Goal: Book appointment/travel/reservation

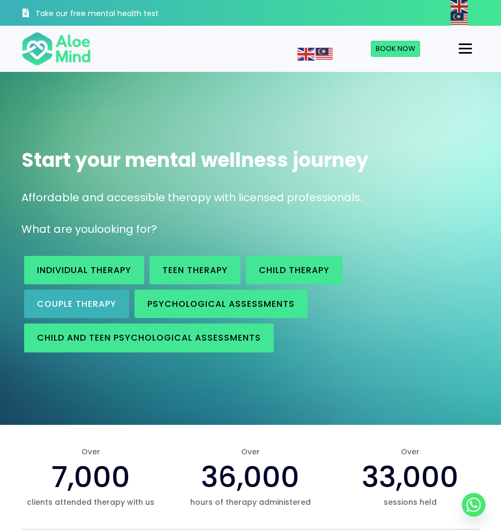
click at [86, 300] on span "Couple therapy" at bounding box center [76, 304] width 79 height 12
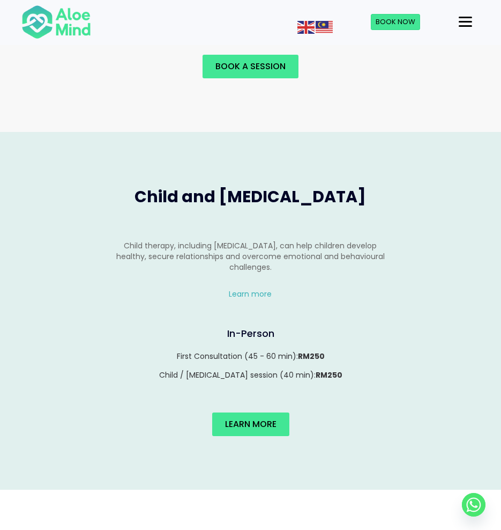
scroll to position [1008, 0]
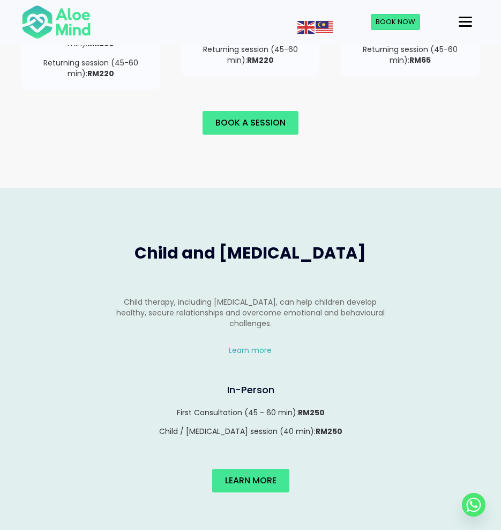
click at [460, 21] on div "Menu" at bounding box center [465, 22] width 13 height 2
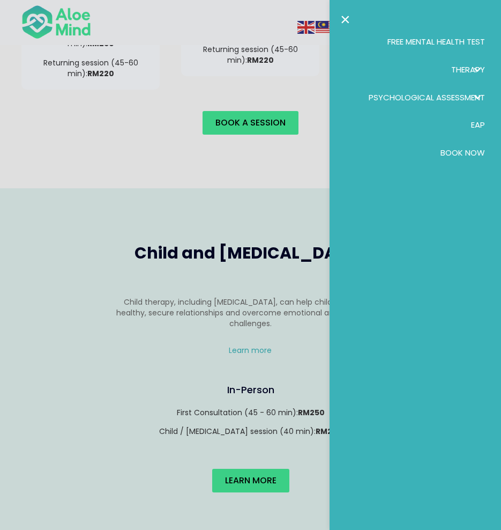
click at [284, 147] on div at bounding box center [250, 265] width 501 height 530
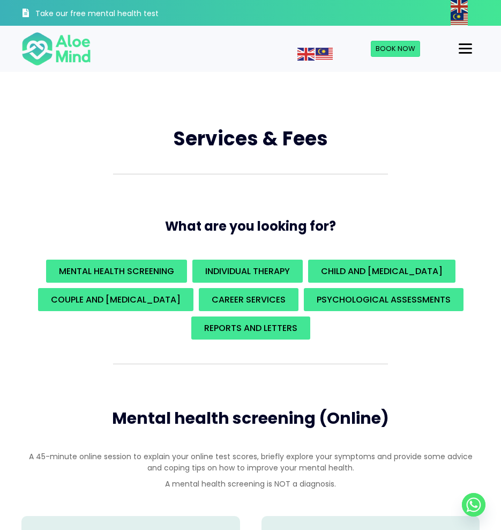
scroll to position [0, 0]
click at [478, 52] on div at bounding box center [466, 49] width 50 height 18
click at [464, 49] on div "Menu" at bounding box center [465, 49] width 13 height 2
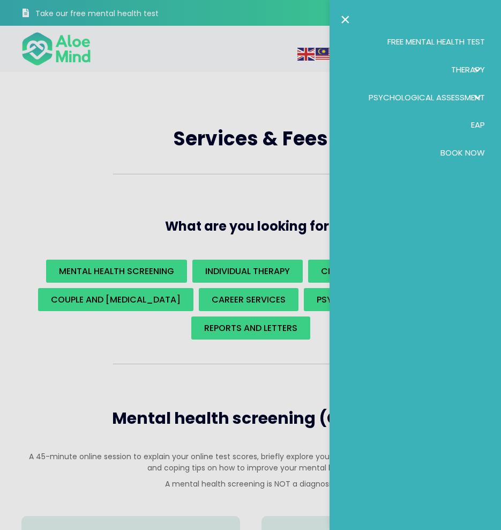
click at [166, 389] on div at bounding box center [250, 265] width 501 height 530
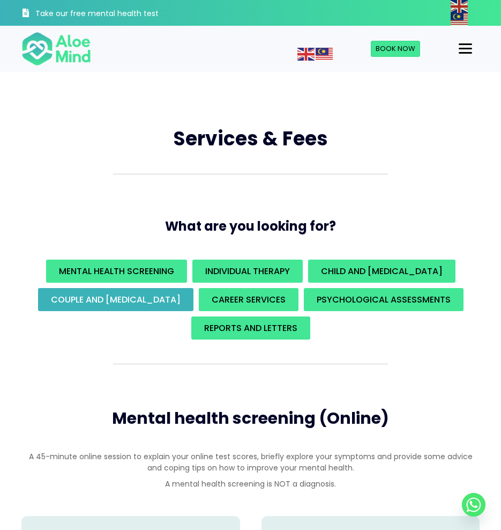
click at [128, 300] on span "Couple and family therapy" at bounding box center [116, 299] width 130 height 12
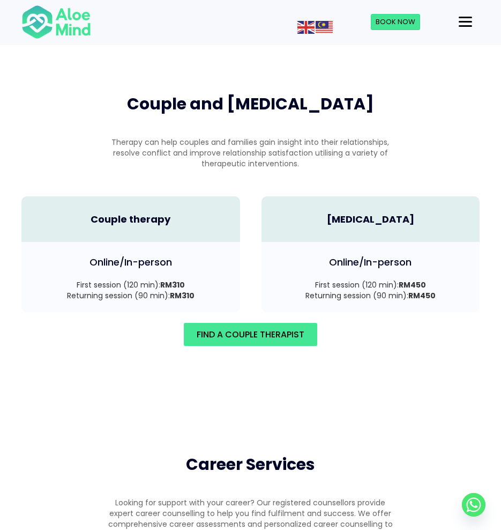
scroll to position [1526, 0]
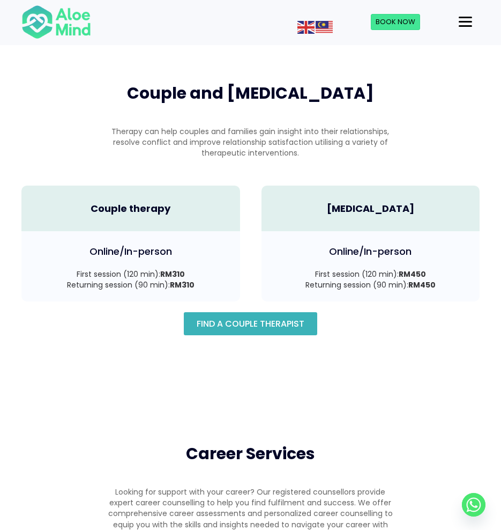
click at [220, 317] on span "Find A Couple Therapist" at bounding box center [251, 323] width 108 height 12
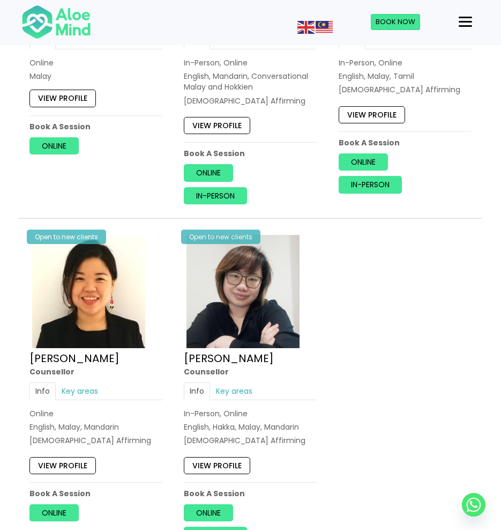
scroll to position [891, 0]
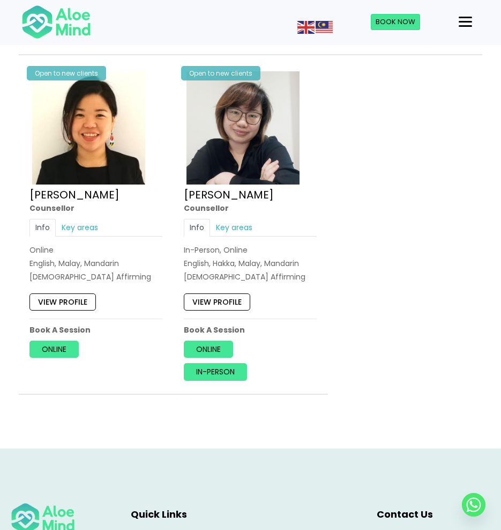
click at [219, 294] on link "View profile" at bounding box center [217, 301] width 66 height 17
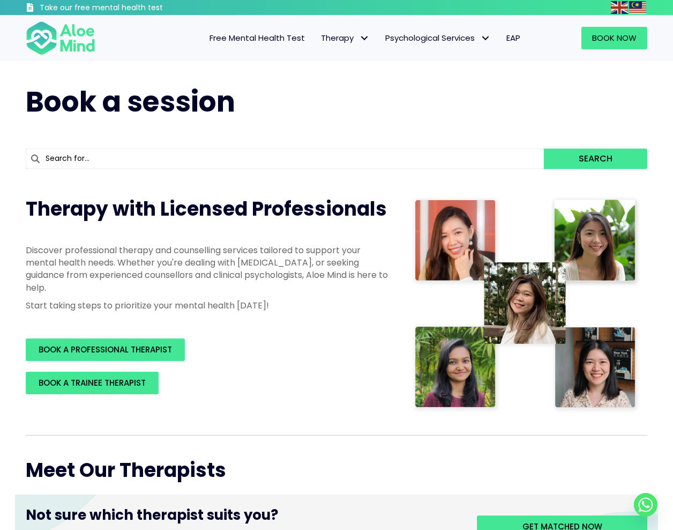
scroll to position [0, 0]
click at [204, 155] on input "text" at bounding box center [285, 158] width 518 height 20
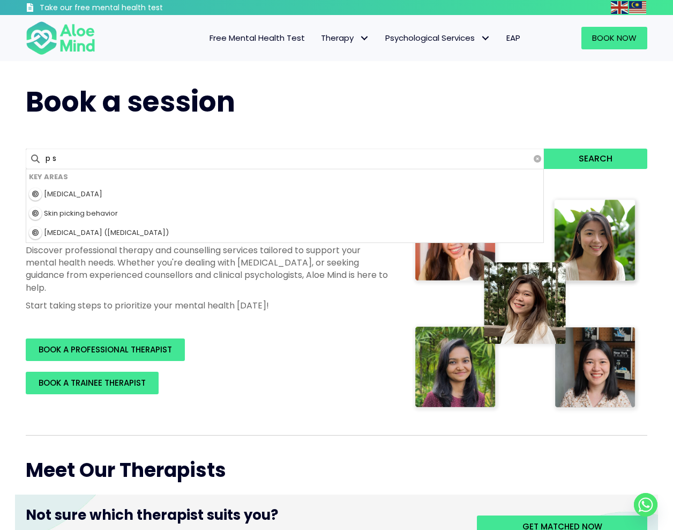
type input "p"
type input "posttraumatic stress disorder"
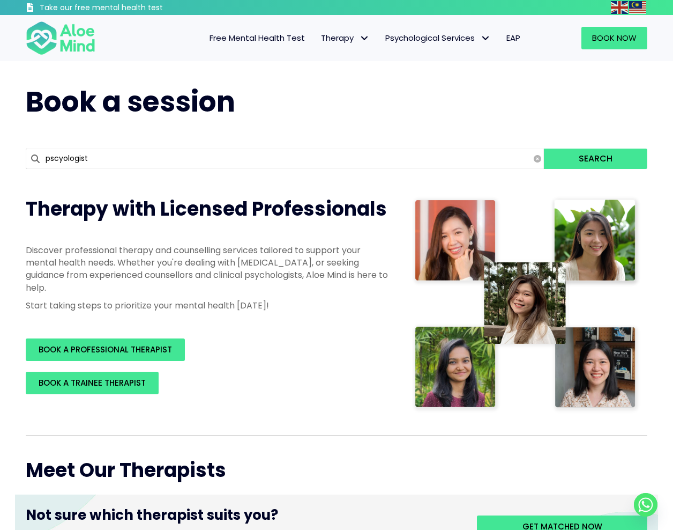
type input "pscyologist"
click at [501, 158] on button "Search" at bounding box center [595, 158] width 103 height 20
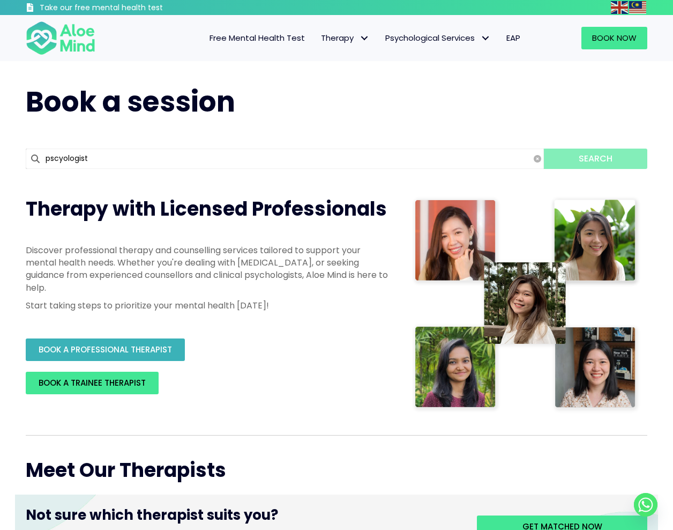
click at [154, 338] on link "BOOK A PROFESSIONAL THERAPIST" at bounding box center [105, 349] width 159 height 23
click at [153, 344] on span "BOOK A PROFESSIONAL THERAPIST" at bounding box center [105, 349] width 133 height 11
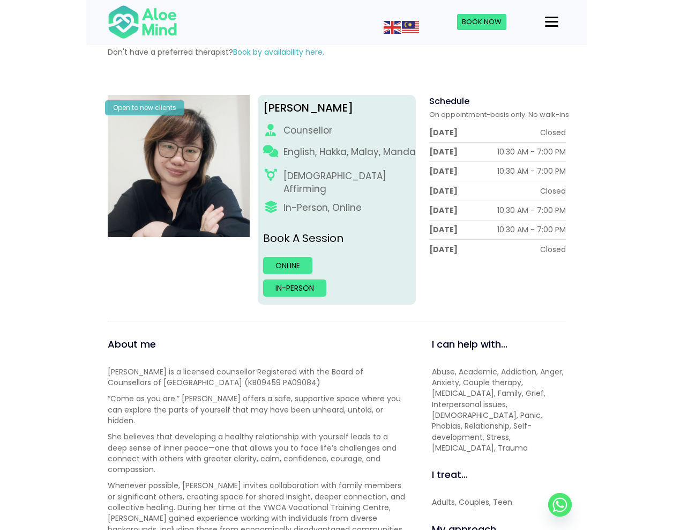
scroll to position [98, 0]
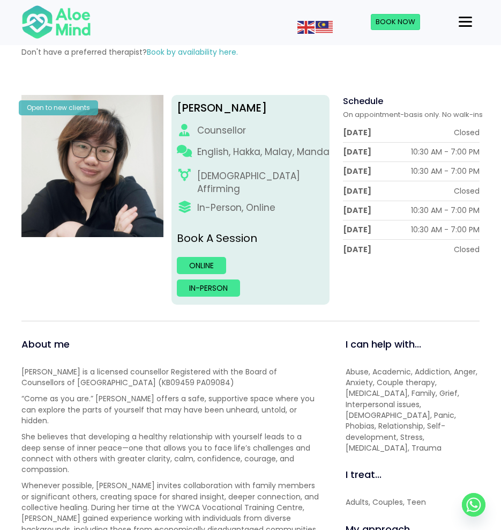
click at [317, 148] on p "English, Hakka, Malay, Mandarin" at bounding box center [269, 151] width 144 height 13
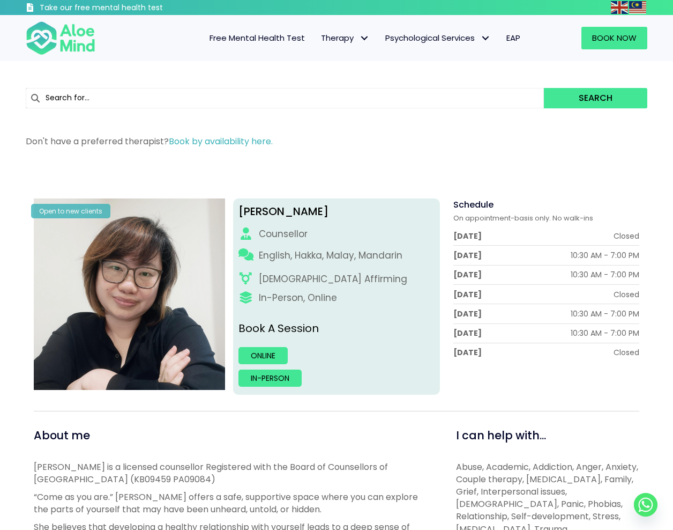
scroll to position [0, 0]
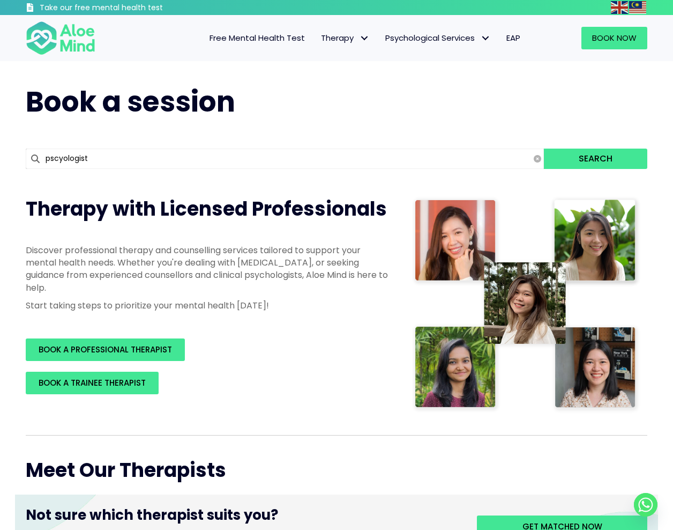
click at [60, 158] on input "pscyologist" at bounding box center [285, 158] width 518 height 20
type input "[MEDICAL_DATA]"
click at [596, 158] on button "Search" at bounding box center [595, 158] width 103 height 20
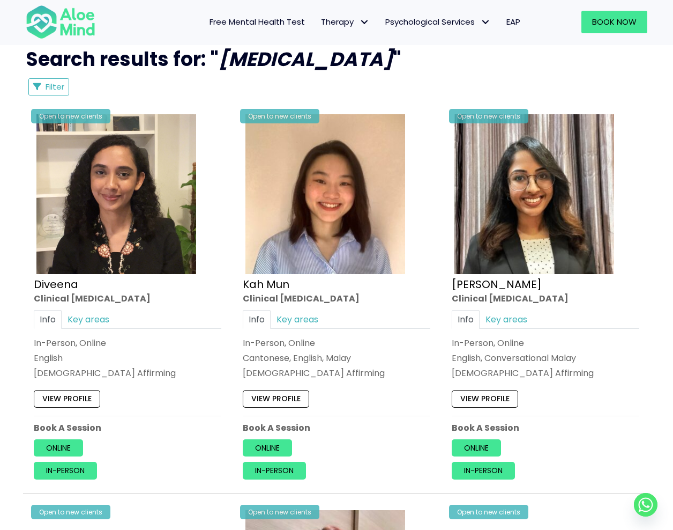
scroll to position [538, 0]
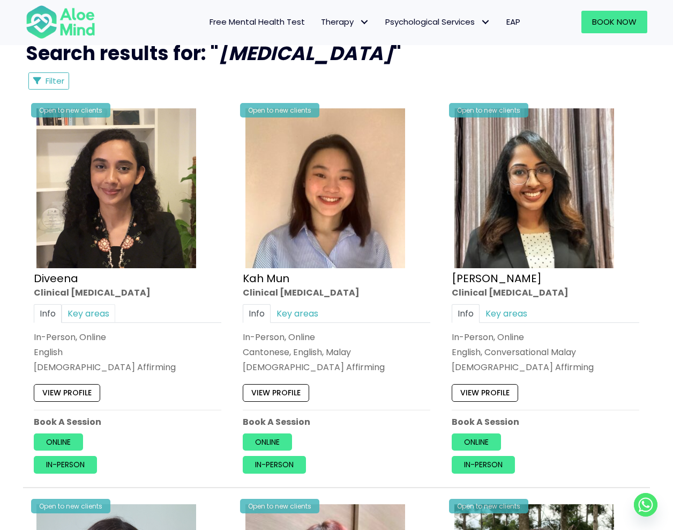
click at [85, 315] on link "Key areas" at bounding box center [89, 313] width 54 height 19
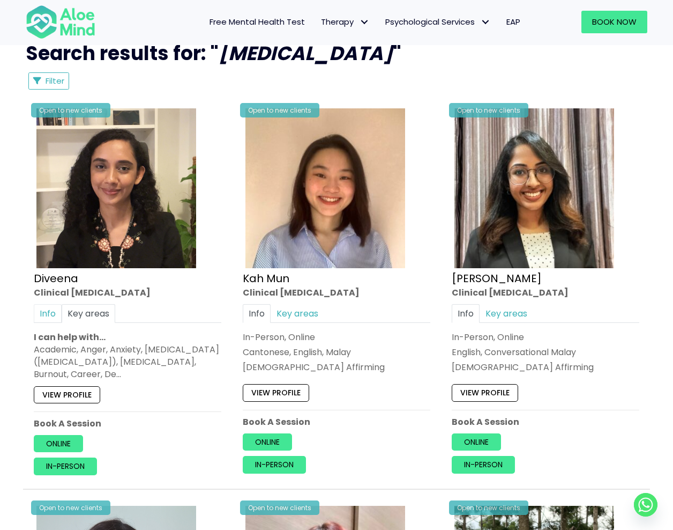
click at [57, 313] on link "Info" at bounding box center [48, 313] width 28 height 19
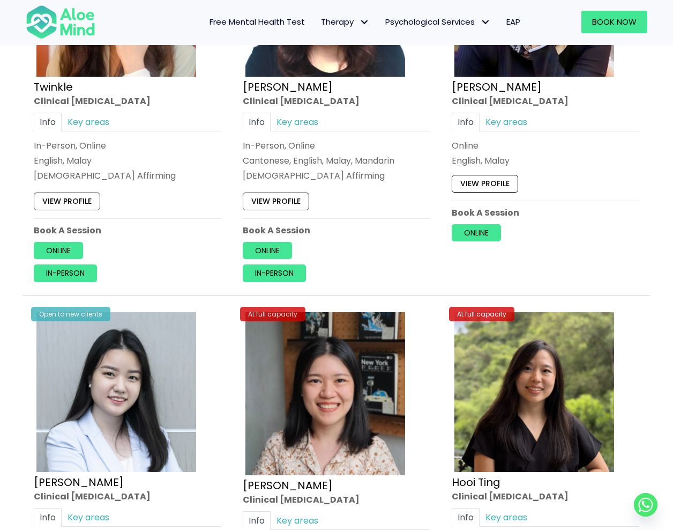
scroll to position [2103, 0]
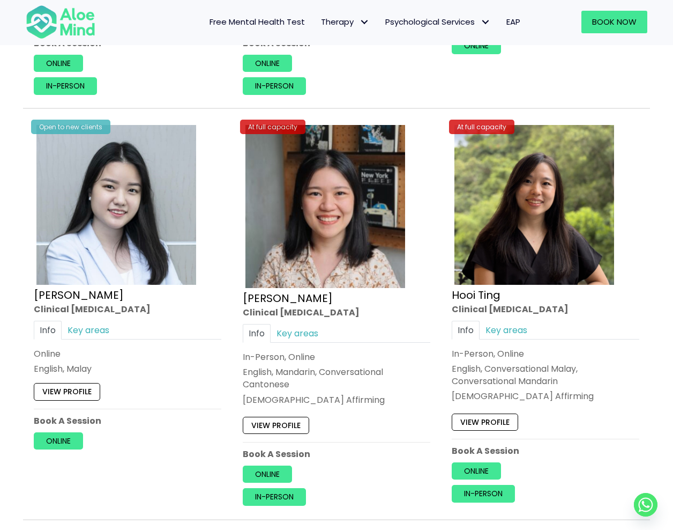
click at [399, 257] on img at bounding box center [326, 206] width 160 height 163
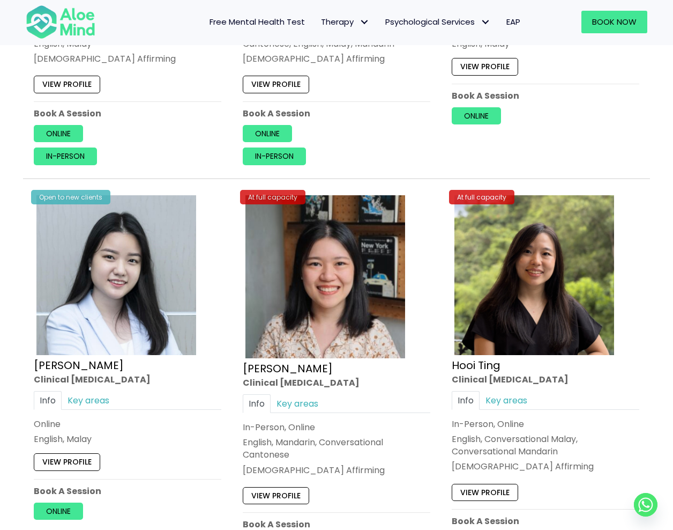
scroll to position [2035, 0]
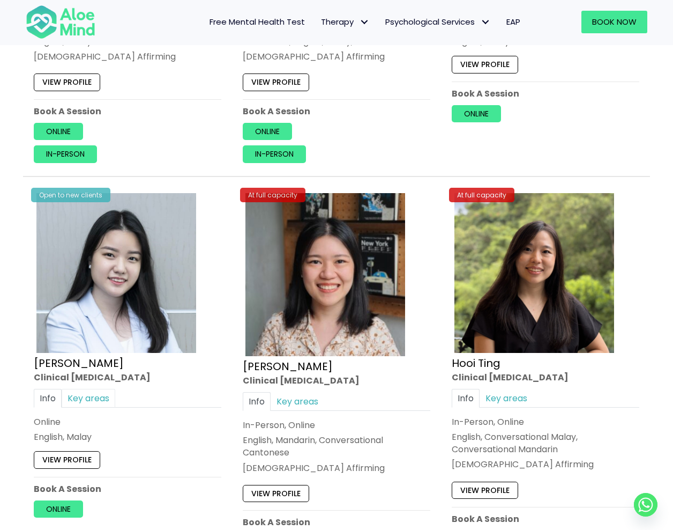
click at [83, 396] on link "Key areas" at bounding box center [89, 398] width 54 height 19
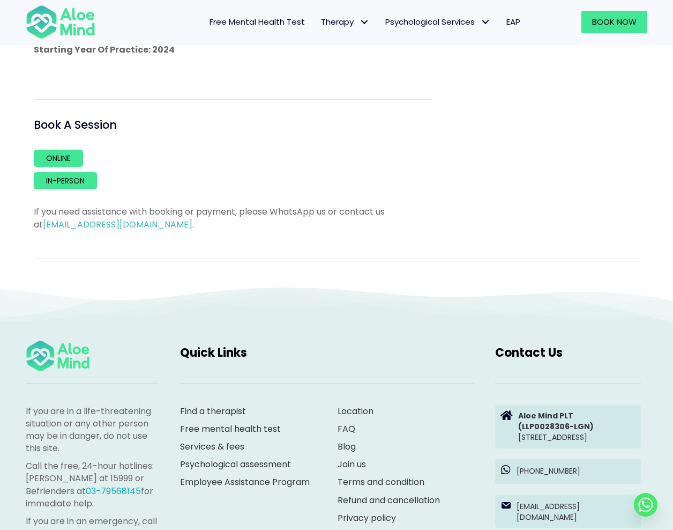
scroll to position [644, 0]
